Goal: Task Accomplishment & Management: Use online tool/utility

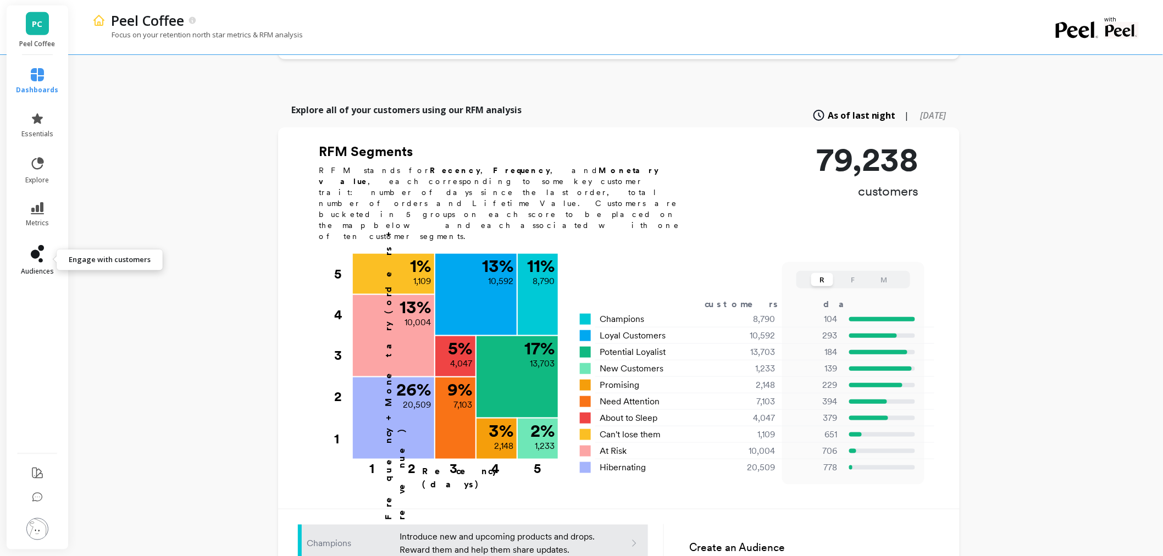
click at [29, 264] on link "audiences" at bounding box center [37, 260] width 42 height 31
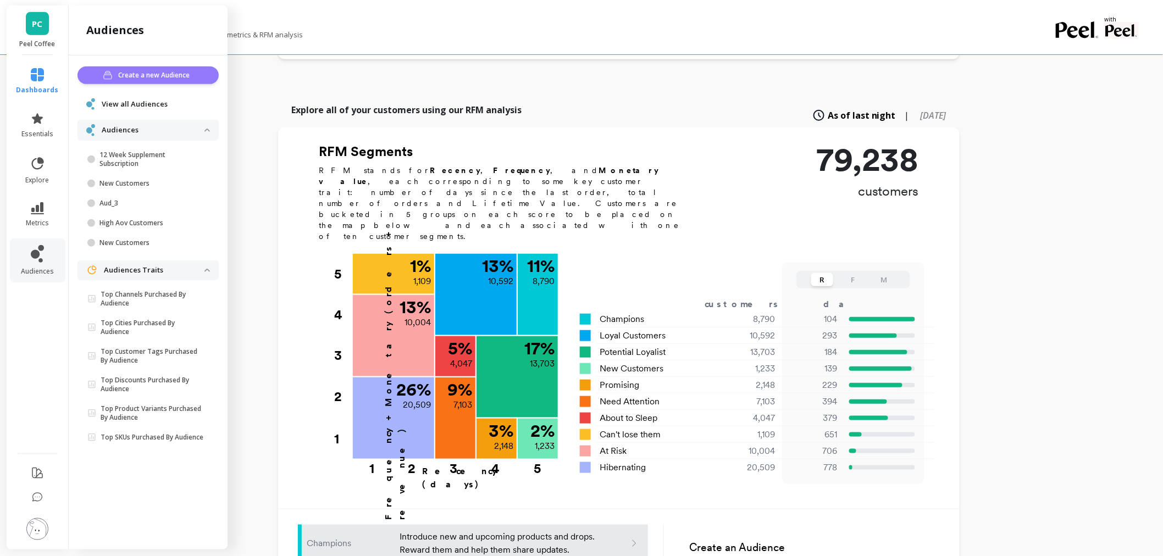
click at [130, 73] on span "Create a new Audience" at bounding box center [156, 75] width 75 height 11
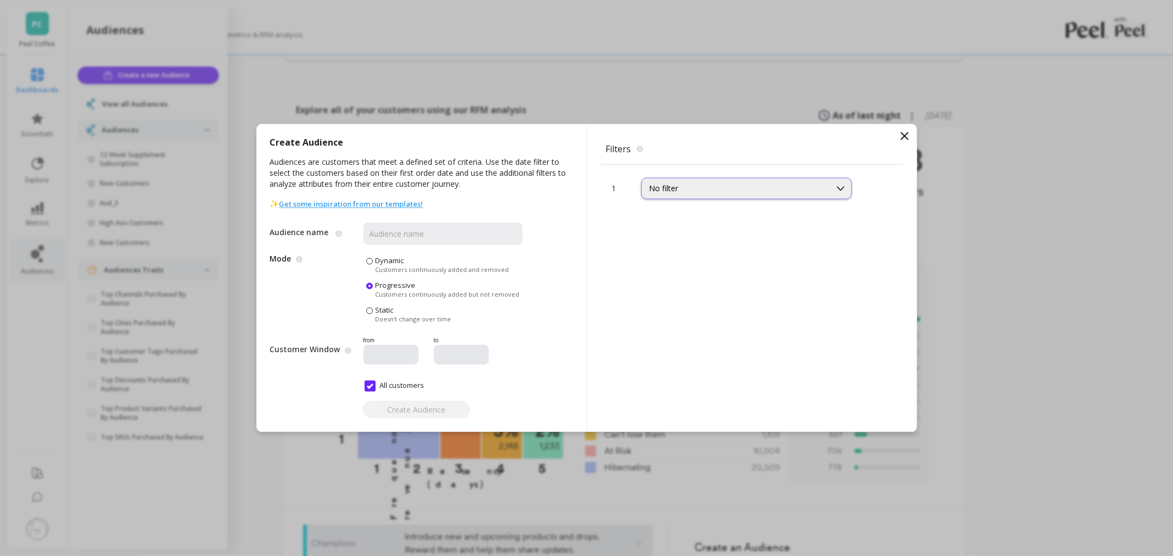
click at [711, 194] on div "No filter" at bounding box center [735, 189] width 173 height 10
click at [705, 191] on div "No filter" at bounding box center [735, 189] width 173 height 10
type input "ord"
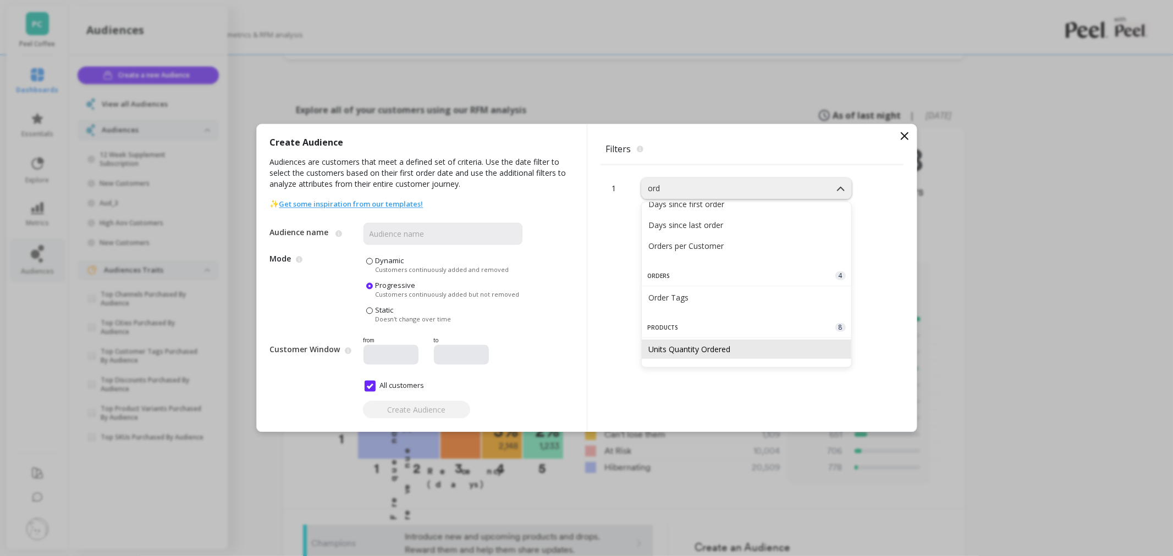
click at [758, 358] on div "Units Quantity Ordered" at bounding box center [746, 349] width 209 height 19
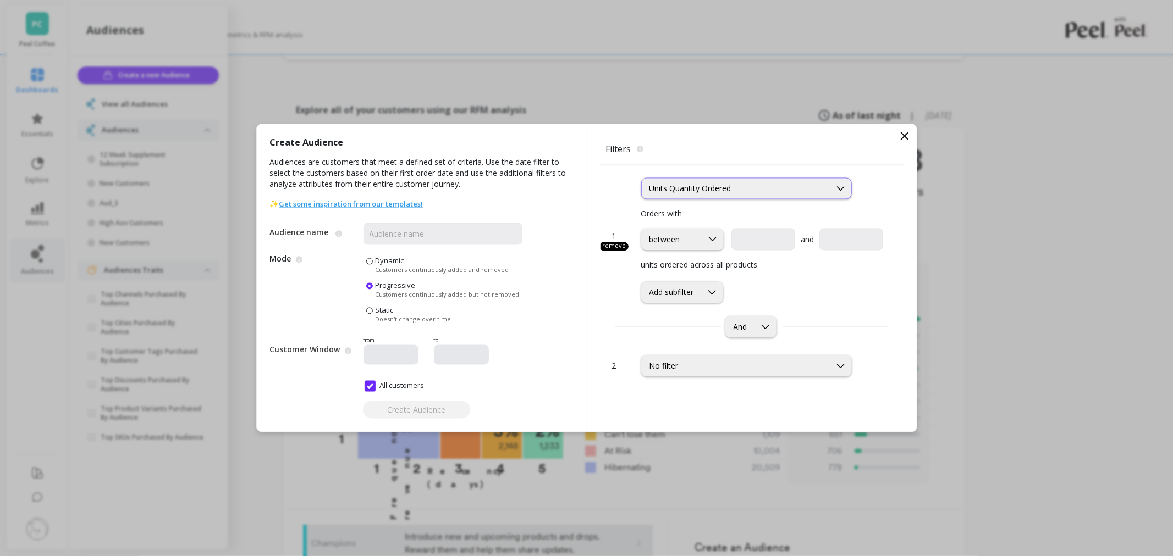
click at [787, 194] on div "Units Quantity Ordered" at bounding box center [736, 189] width 189 height 13
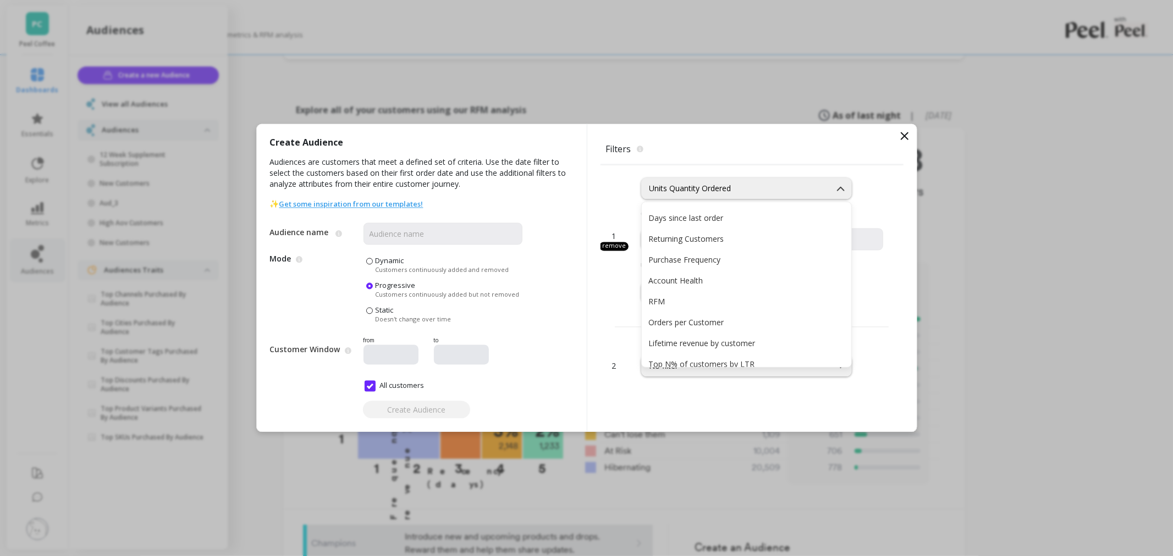
scroll to position [122, 0]
click at [723, 245] on div "Purchase Frequency" at bounding box center [746, 245] width 196 height 10
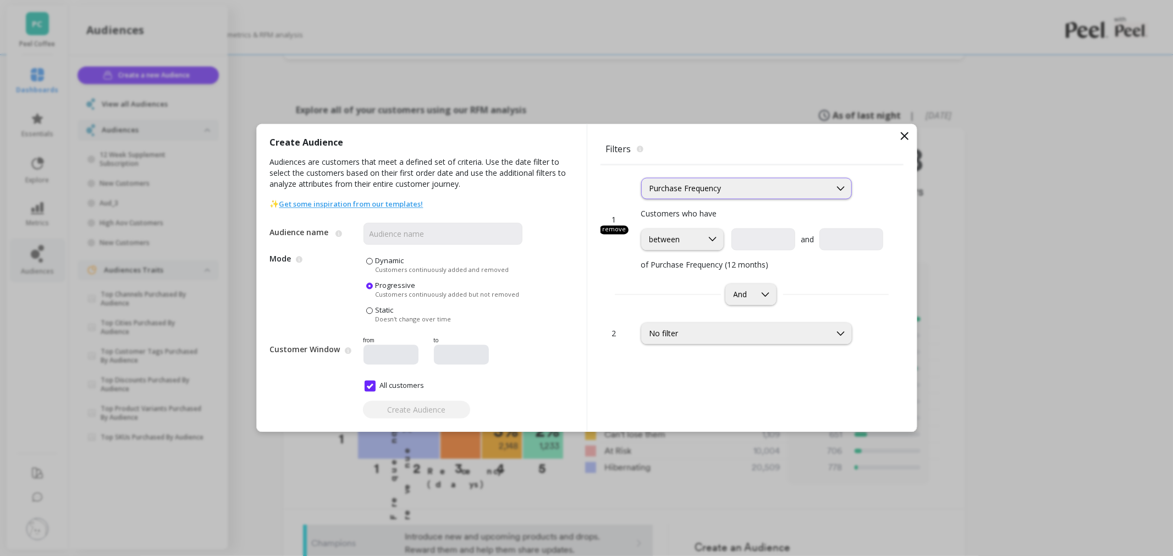
click at [688, 197] on div "Purchase Frequency" at bounding box center [746, 188] width 211 height 21
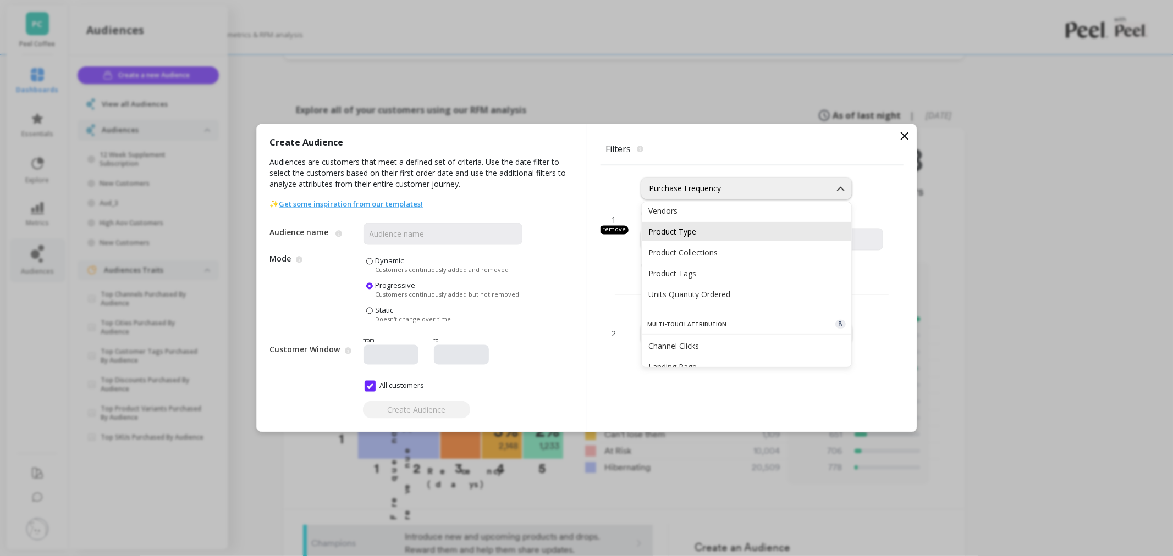
scroll to position [744, 0]
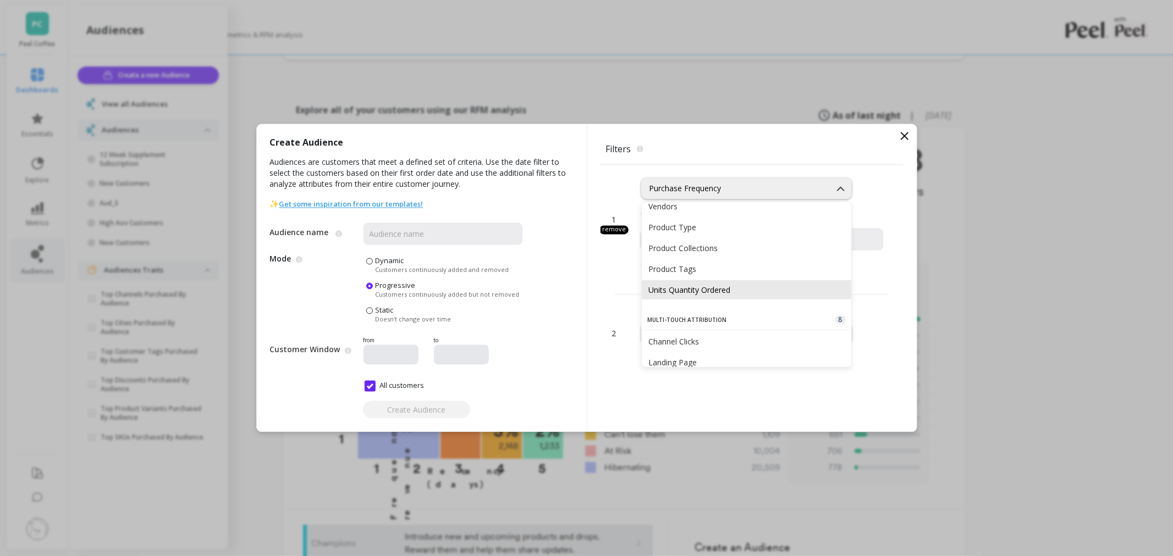
click at [701, 281] on div "Units Quantity Ordered" at bounding box center [746, 289] width 209 height 19
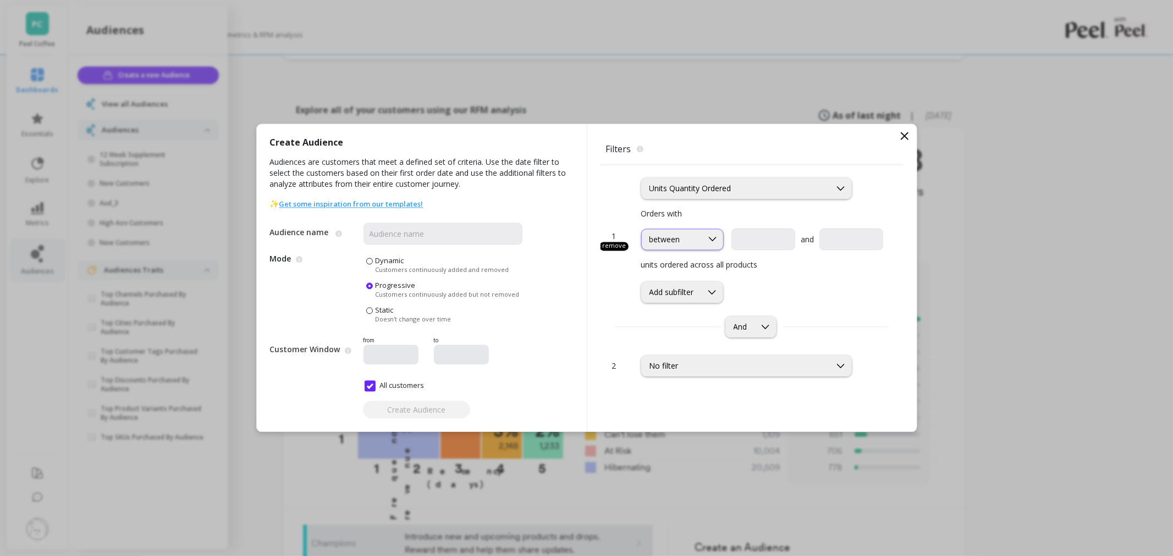
click at [715, 234] on icon at bounding box center [712, 240] width 12 height 12
click at [682, 289] on div "greater than or equal to" at bounding box center [682, 293] width 68 height 21
click at [802, 235] on input "text" at bounding box center [826, 240] width 109 height 22
type input "10"
click at [793, 275] on div "Orders with option greater than or equal to, selected. greater than or equal to…" at bounding box center [762, 255] width 242 height 95
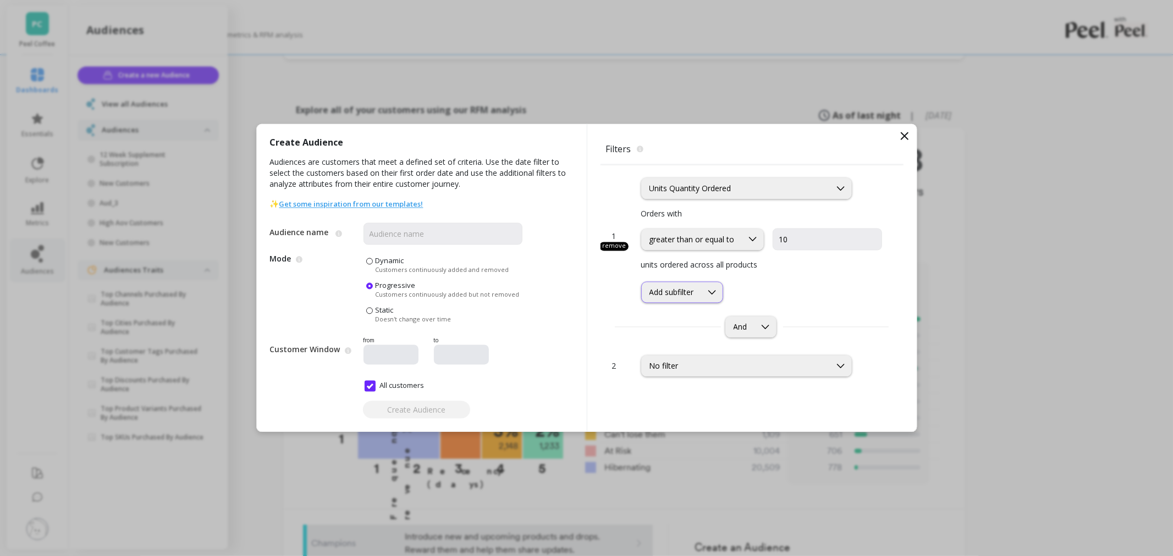
click at [683, 297] on div "Add subfilter" at bounding box center [671, 293] width 45 height 10
click at [733, 283] on div "Add subfilter" at bounding box center [762, 292] width 242 height 21
click at [721, 242] on div "greater than or equal to" at bounding box center [691, 239] width 85 height 10
click at [690, 187] on div "Units Quantity Ordered" at bounding box center [735, 189] width 173 height 10
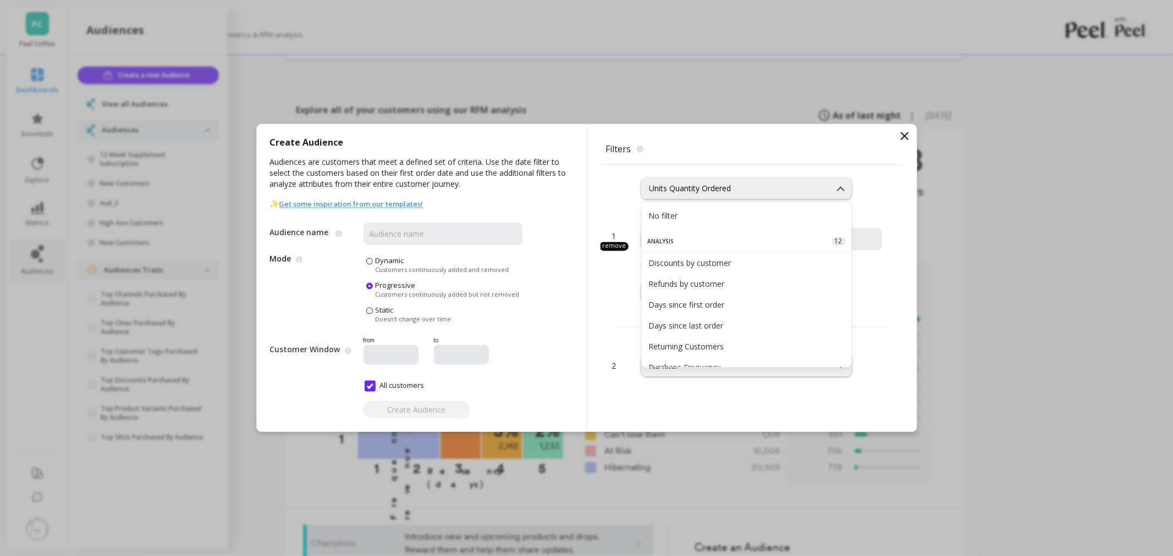
scroll to position [706, 0]
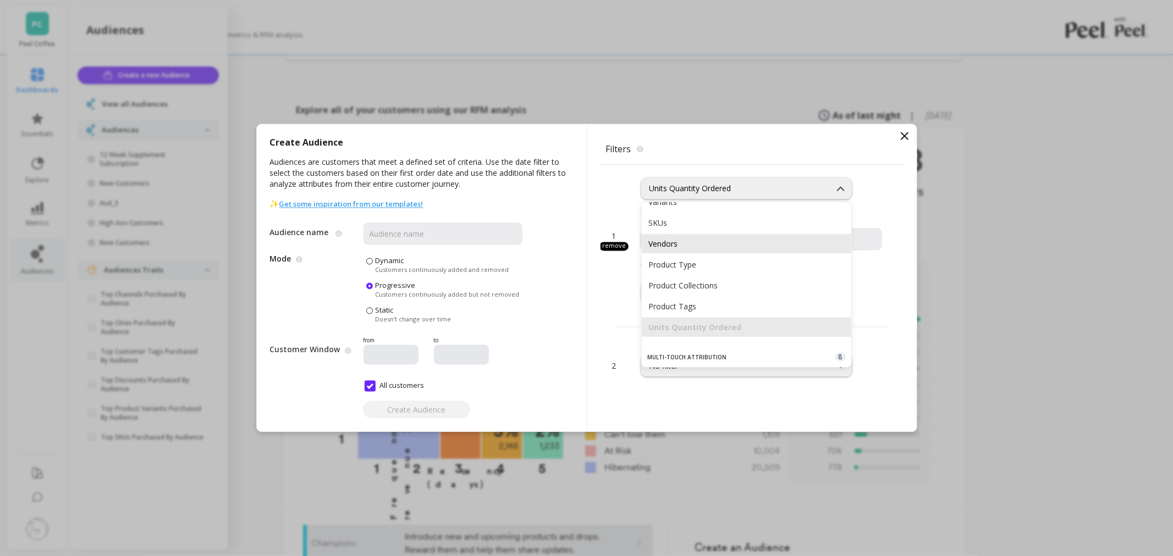
click at [683, 240] on div "Vendors" at bounding box center [746, 244] width 196 height 10
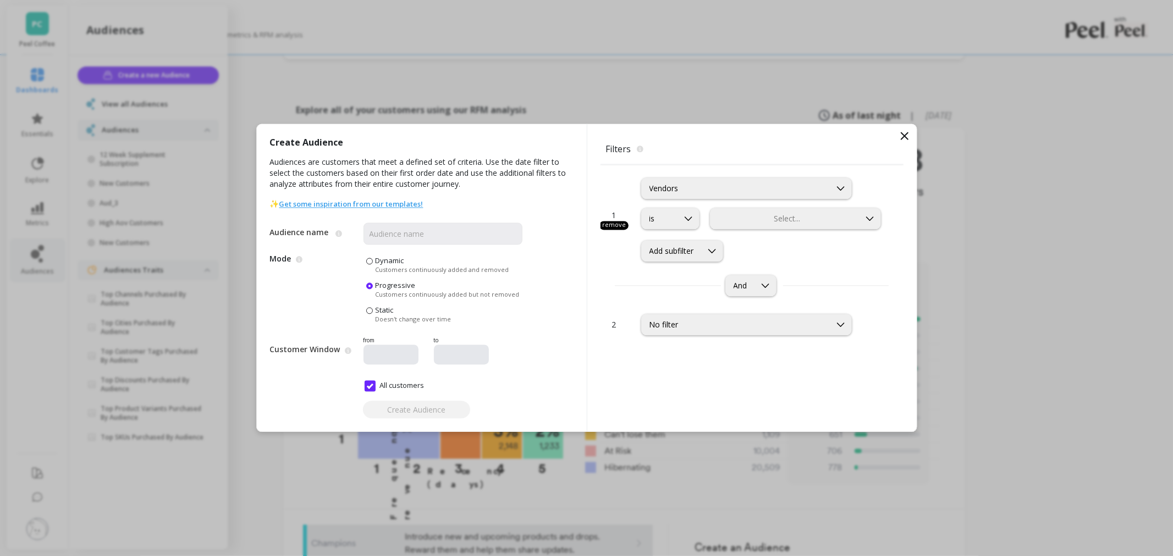
click at [688, 188] on div "Vendors" at bounding box center [735, 189] width 173 height 10
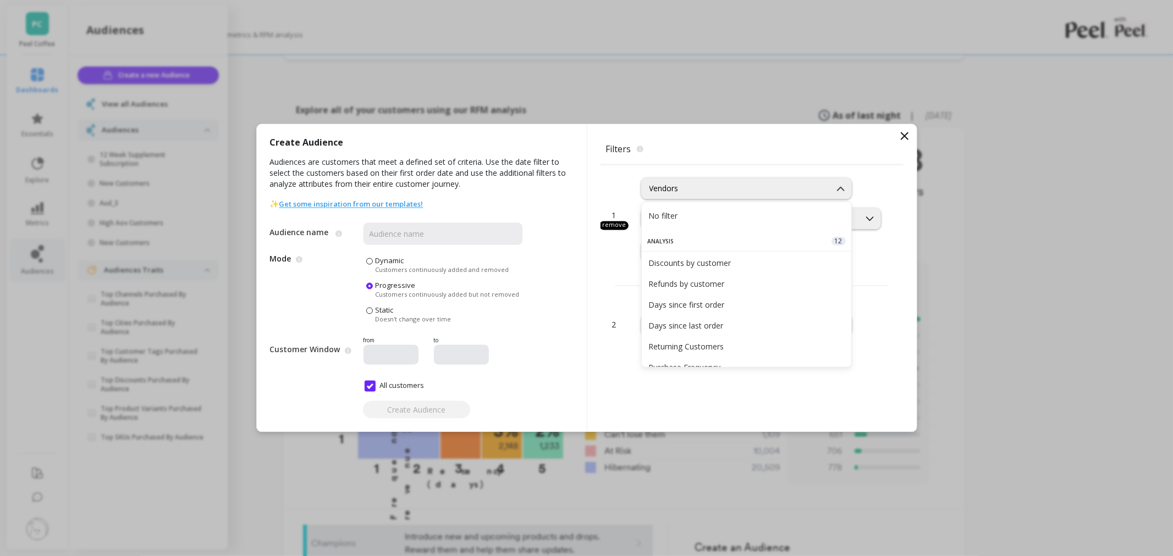
scroll to position [619, 0]
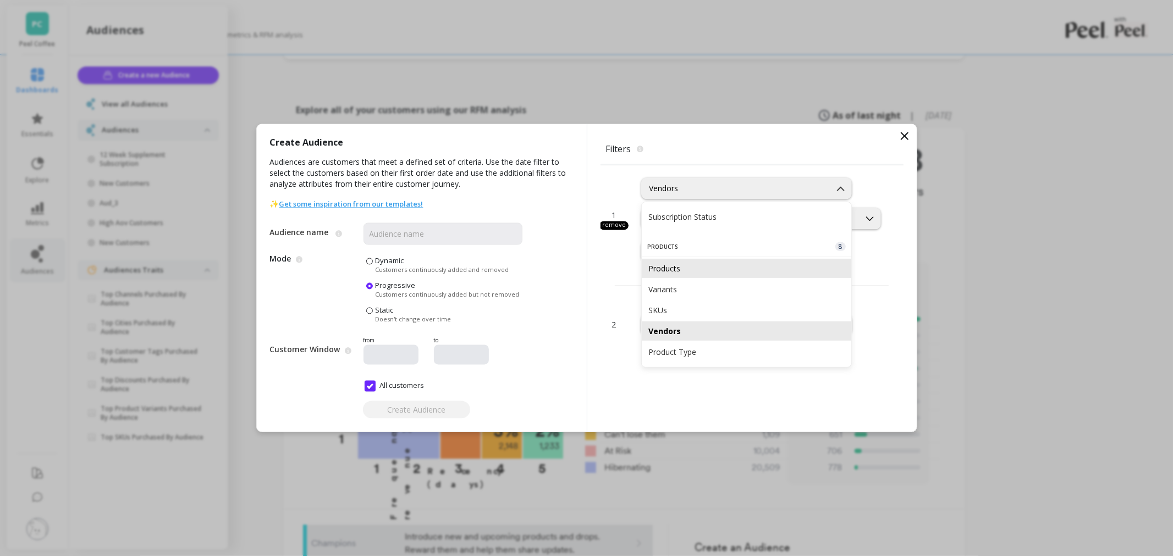
click at [689, 268] on div "Products" at bounding box center [746, 268] width 196 height 10
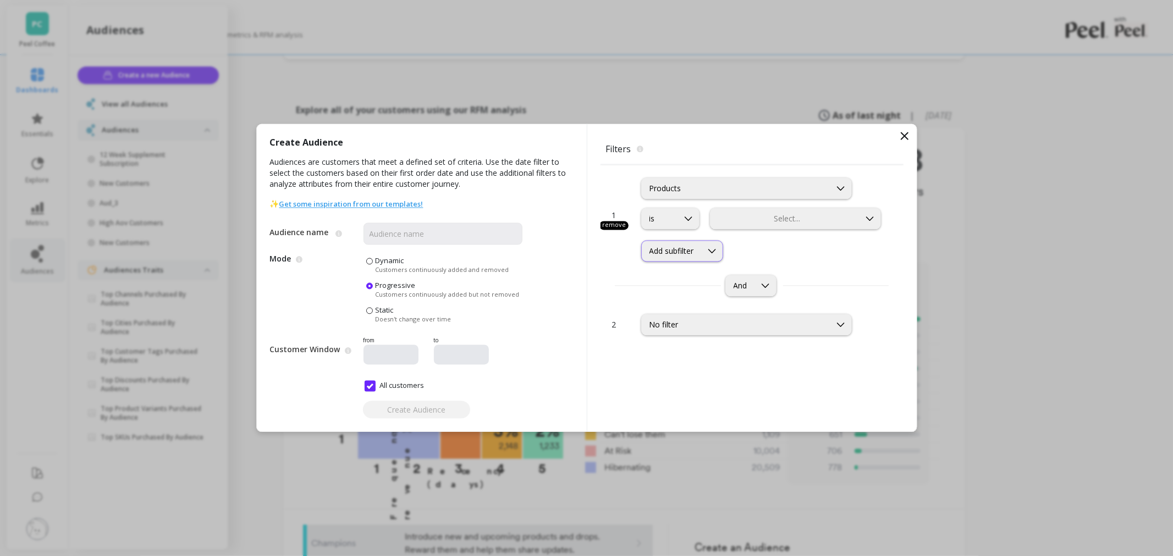
click at [716, 244] on div at bounding box center [711, 251] width 21 height 20
click at [738, 226] on div "Select..." at bounding box center [796, 218] width 172 height 21
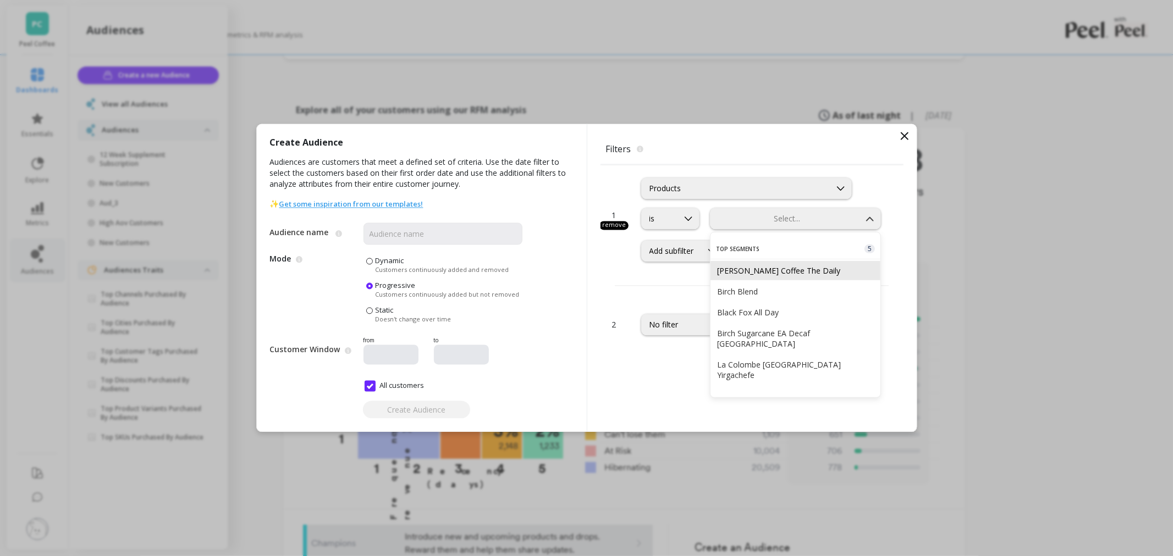
click at [749, 277] on div "[PERSON_NAME] Coffee The Daily" at bounding box center [795, 270] width 170 height 19
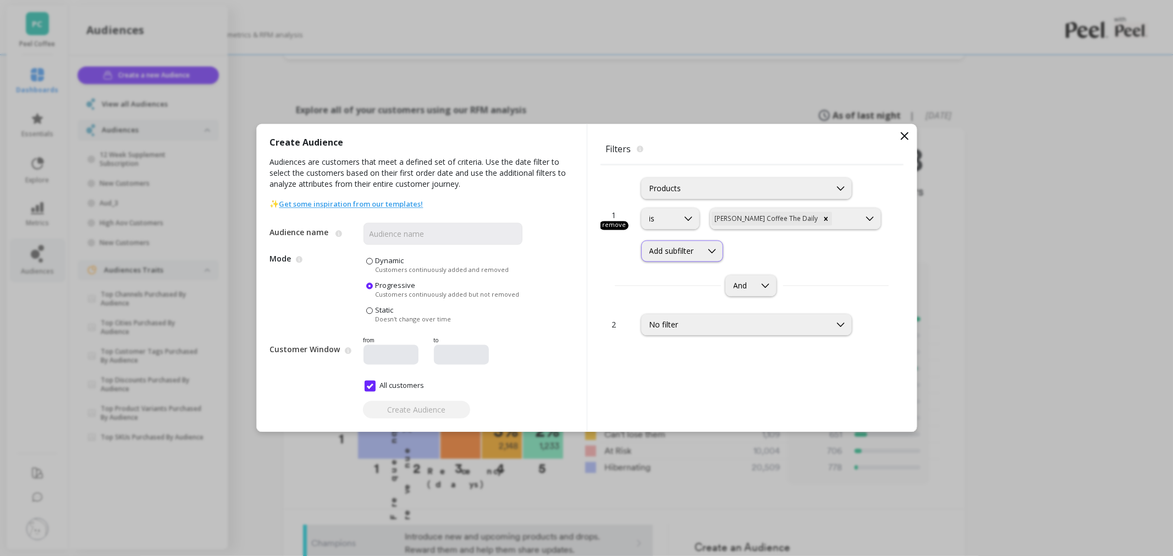
click at [700, 253] on div "Add subfilter" at bounding box center [672, 251] width 60 height 10
click at [672, 320] on div "Product Quantity" at bounding box center [682, 320] width 69 height 10
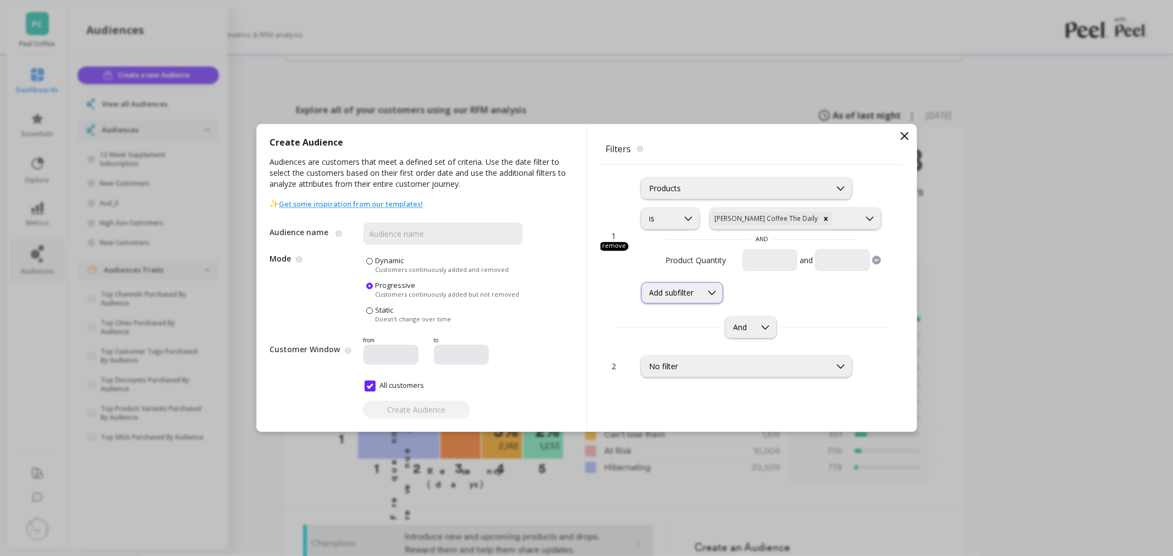
click at [710, 295] on icon at bounding box center [712, 293] width 12 height 12
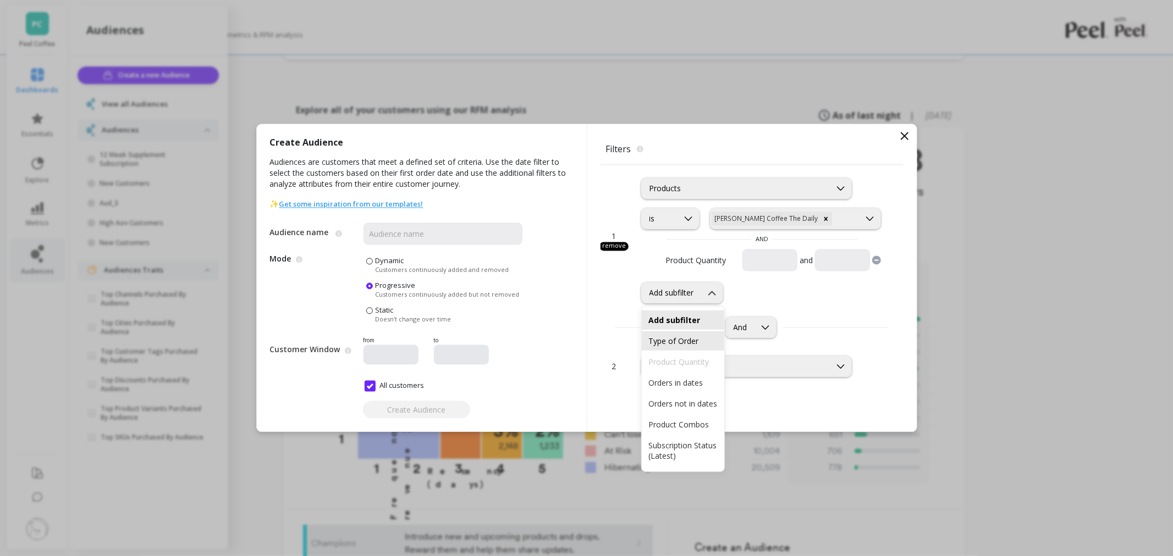
click at [697, 338] on div "Type of Order" at bounding box center [682, 341] width 69 height 10
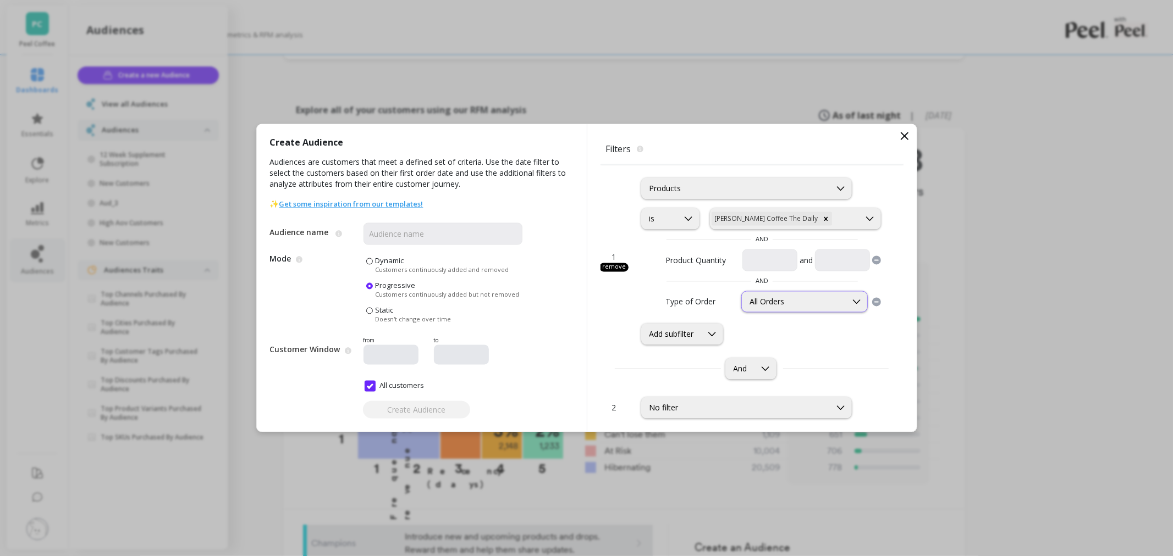
click at [755, 302] on div "All Orders" at bounding box center [793, 302] width 89 height 10
click at [689, 334] on div "Add subfilter" at bounding box center [671, 334] width 45 height 10
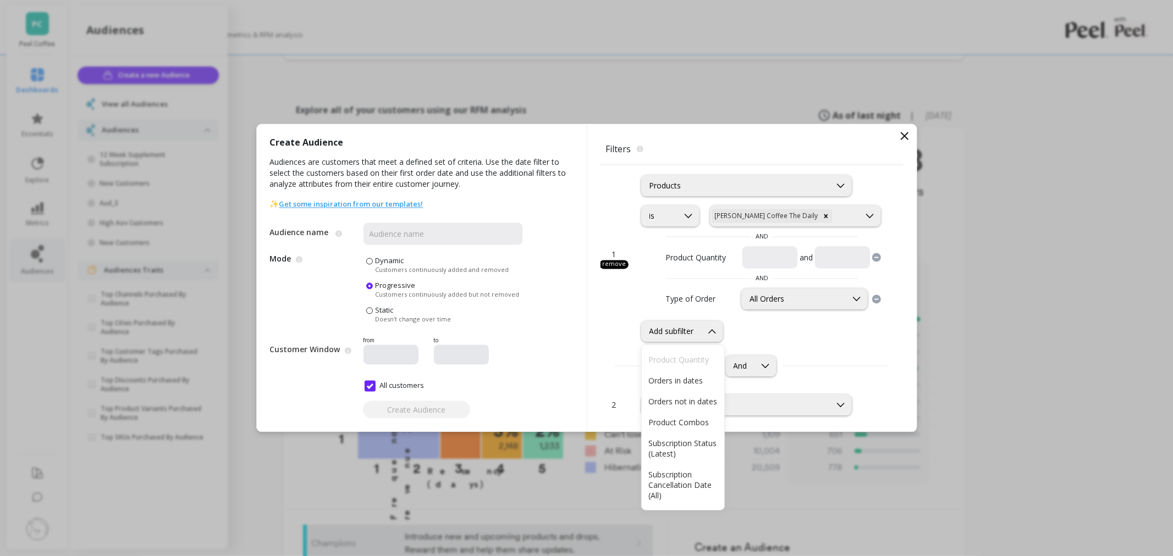
scroll to position [102, 0]
click at [701, 408] on div "Subscription Status (Latest)" at bounding box center [682, 418] width 69 height 21
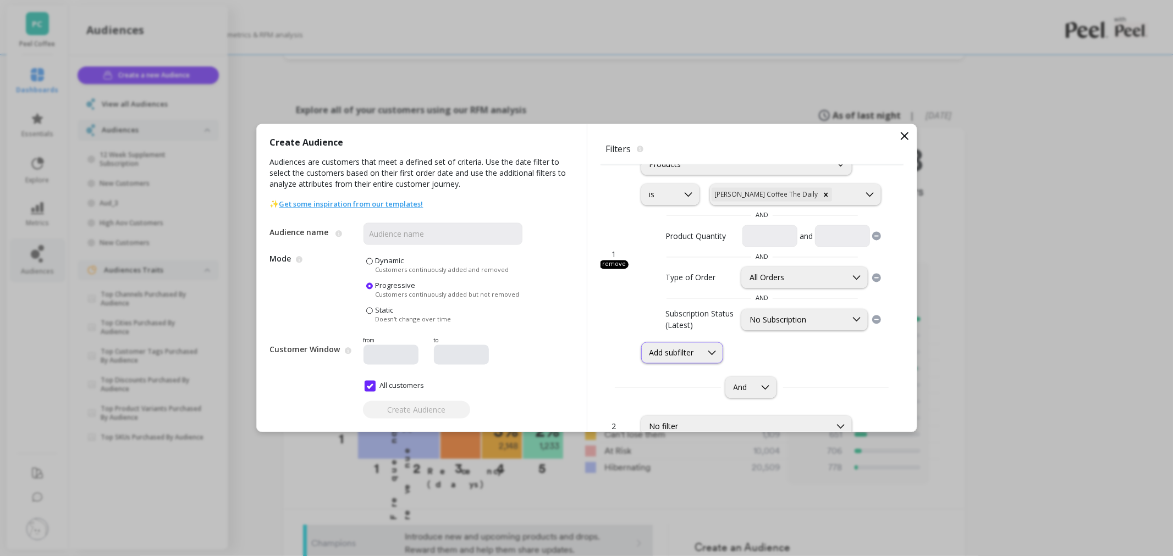
click at [701, 349] on div "Add subfilter" at bounding box center [672, 353] width 60 height 10
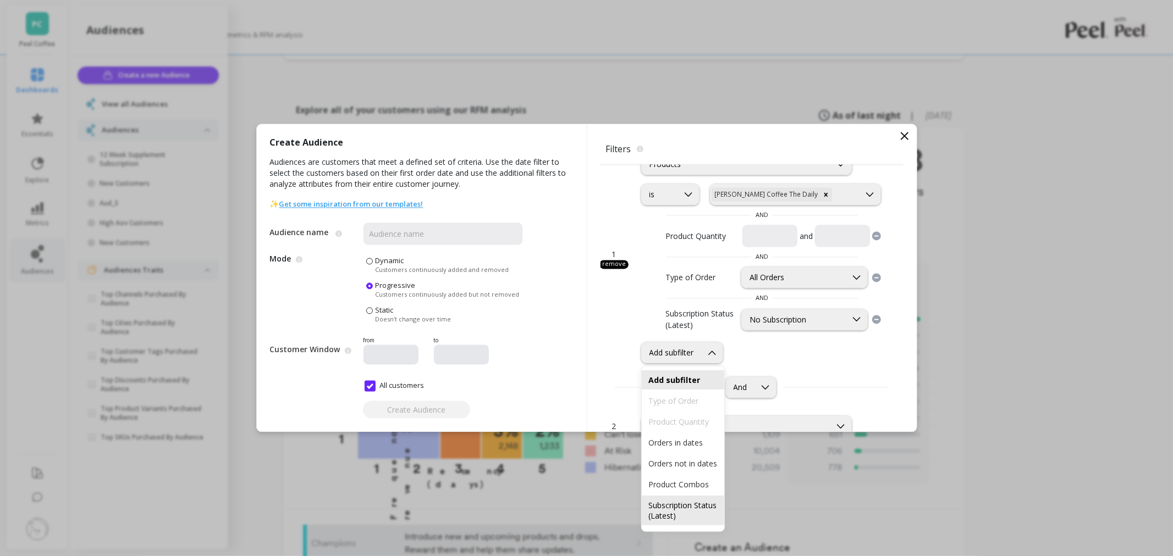
scroll to position [102, 0]
click at [683, 388] on div "Orders not in dates" at bounding box center [682, 393] width 69 height 10
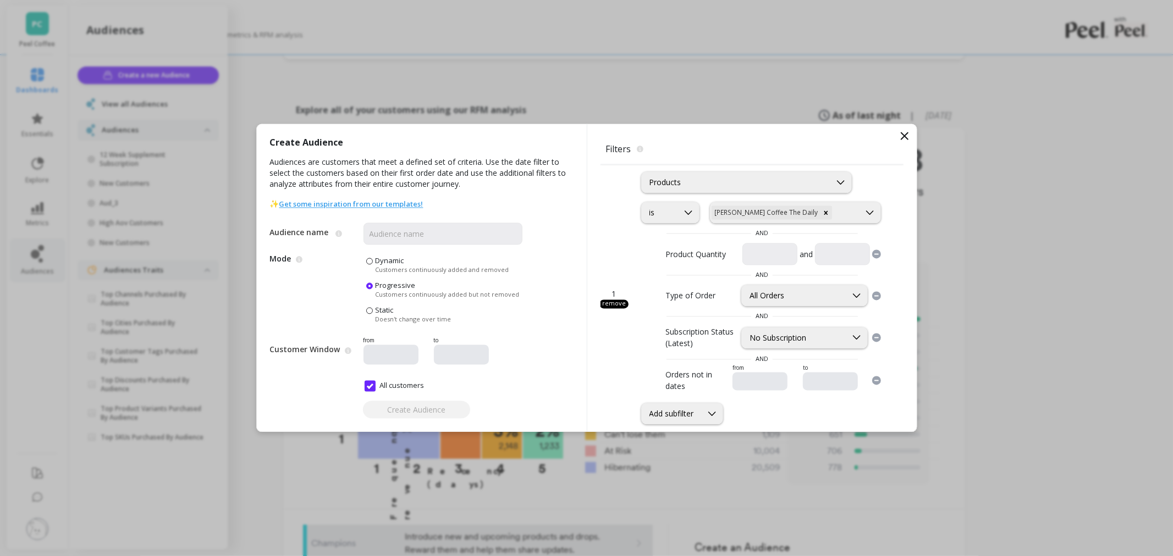
scroll to position [0, 0]
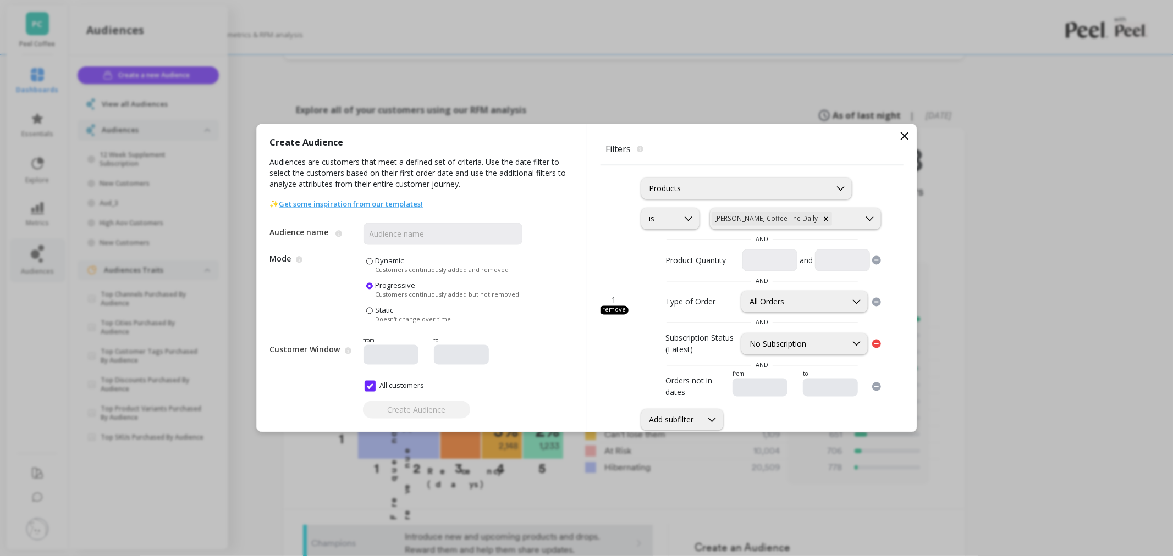
click at [872, 344] on icon at bounding box center [876, 344] width 9 height 9
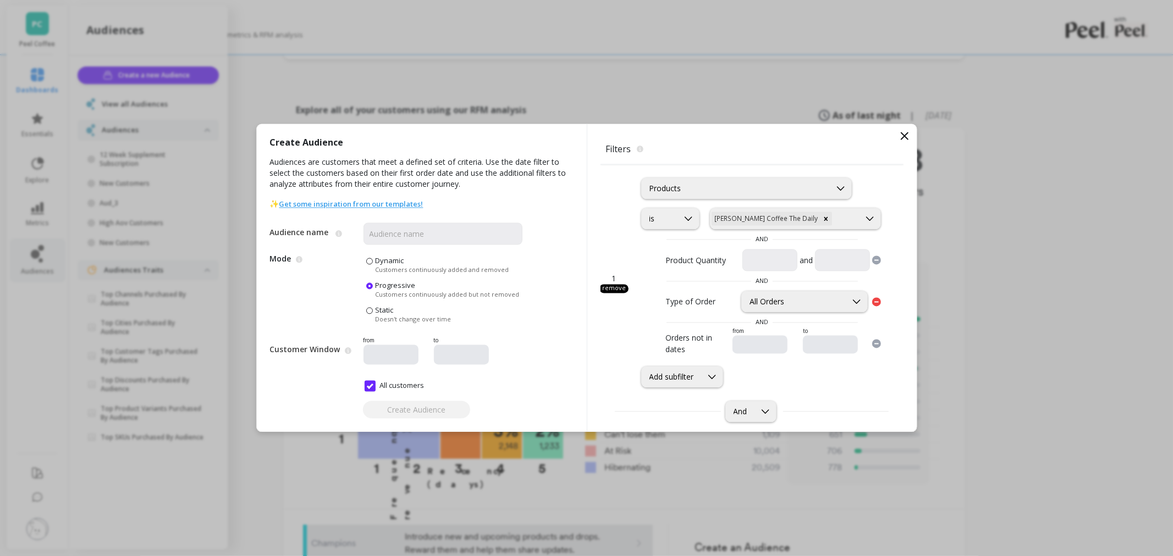
click at [872, 303] on icon at bounding box center [876, 301] width 9 height 9
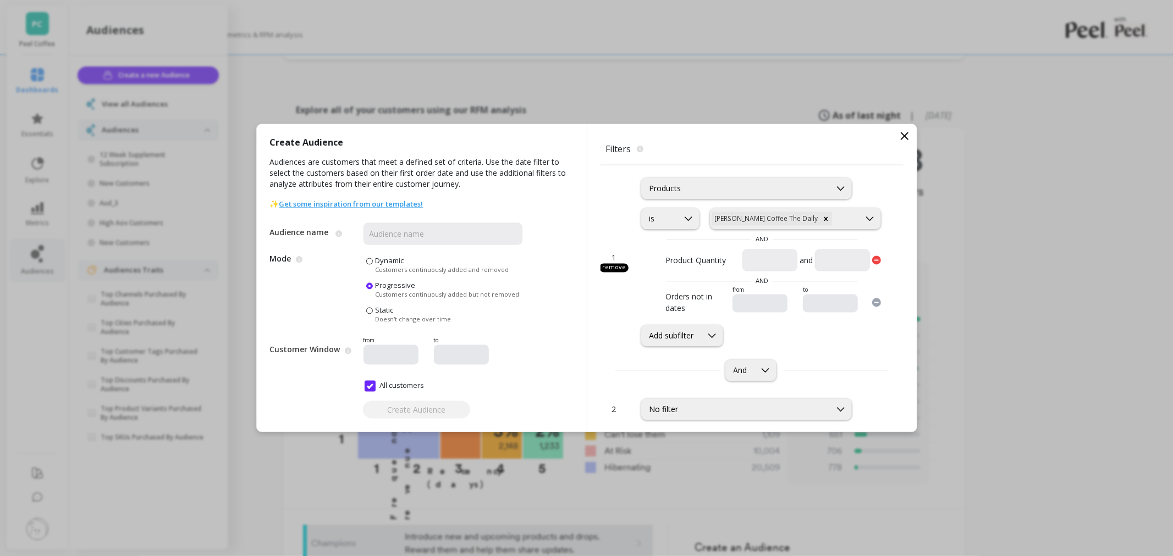
click at [872, 262] on icon at bounding box center [876, 260] width 9 height 9
